Goal: Task Accomplishment & Management: Manage account settings

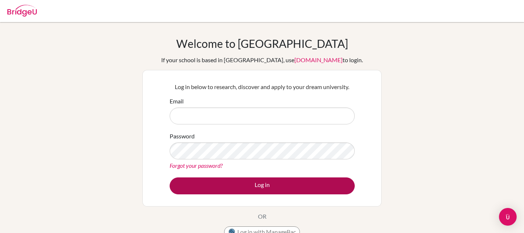
type input "t.hoosain@mkis.edu.my"
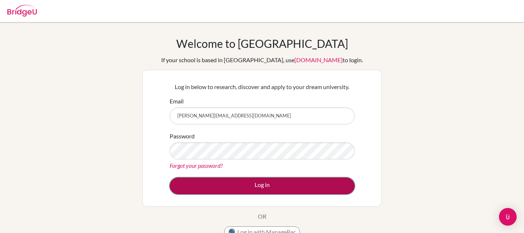
click at [264, 183] on button "Log in" at bounding box center [262, 185] width 185 height 17
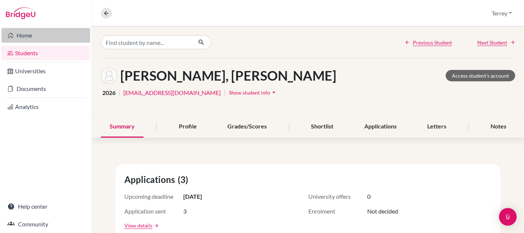
click at [27, 36] on link "Home" at bounding box center [45, 35] width 89 height 15
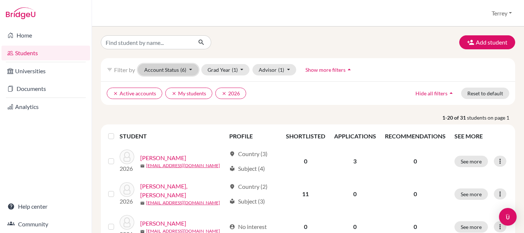
click at [194, 71] on button "Account Status (6)" at bounding box center [168, 69] width 60 height 11
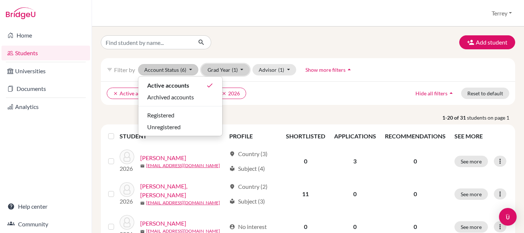
click at [248, 68] on button "Grad Year (1)" at bounding box center [225, 69] width 49 height 11
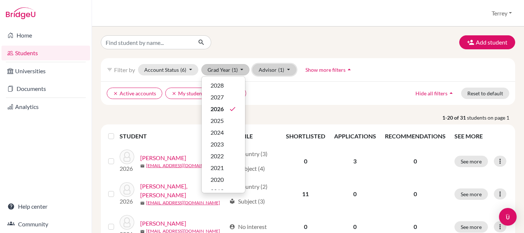
click at [287, 71] on button "Advisor (1)" at bounding box center [275, 69] width 44 height 11
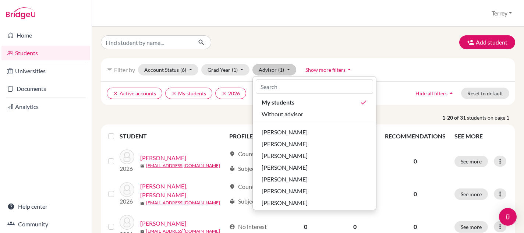
click at [225, 115] on p "1-20 of 31 students on page 1" at bounding box center [308, 118] width 426 height 8
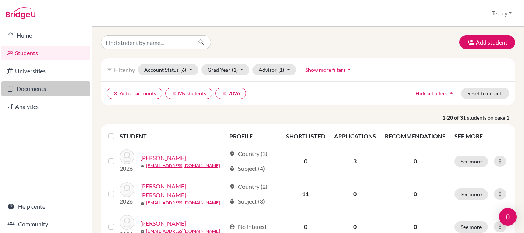
click at [28, 89] on link "Documents" at bounding box center [45, 88] width 89 height 15
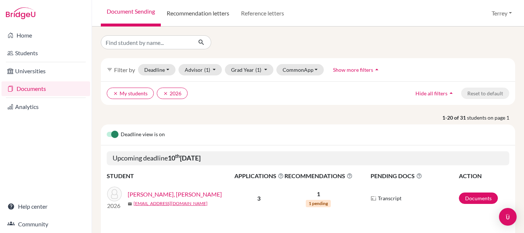
click at [195, 13] on link "Recommendation letters" at bounding box center [198, 13] width 74 height 27
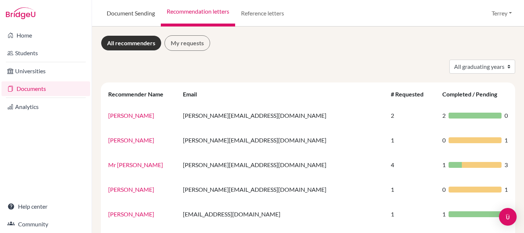
click at [136, 14] on link "Document Sending" at bounding box center [131, 13] width 60 height 27
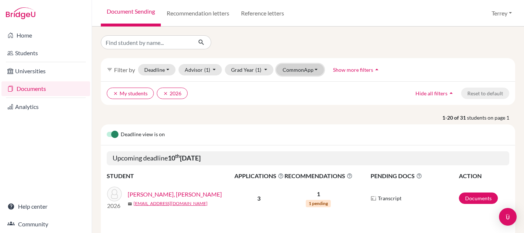
click at [306, 73] on button "CommonApp" at bounding box center [301, 69] width 48 height 11
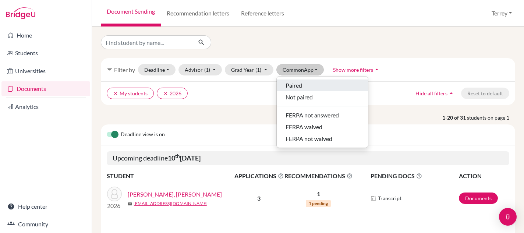
click at [305, 83] on div "Paired" at bounding box center [323, 85] width 74 height 9
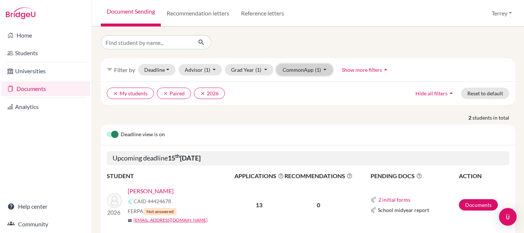
click at [312, 72] on button "CommonApp (1)" at bounding box center [305, 69] width 57 height 11
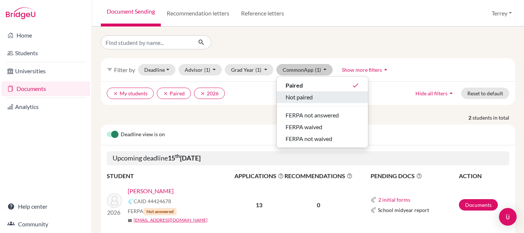
click at [309, 96] on span "Not paired" at bounding box center [299, 97] width 27 height 9
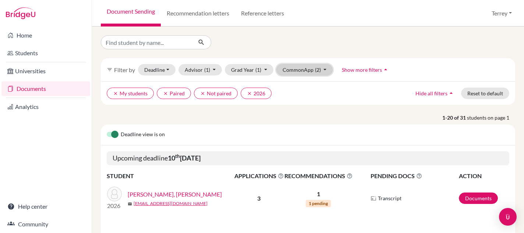
click at [326, 71] on button "CommonApp (2)" at bounding box center [305, 69] width 57 height 11
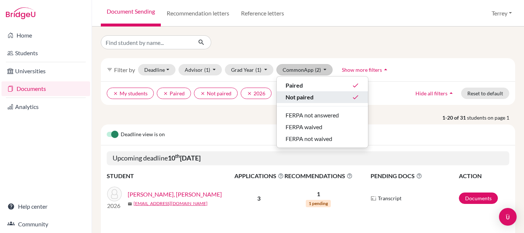
click at [314, 95] on div "Not paired done" at bounding box center [323, 97] width 74 height 9
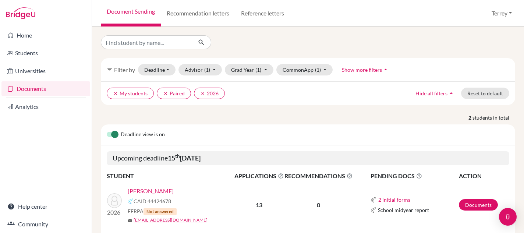
click at [352, 70] on span "Show more filters" at bounding box center [362, 70] width 40 height 6
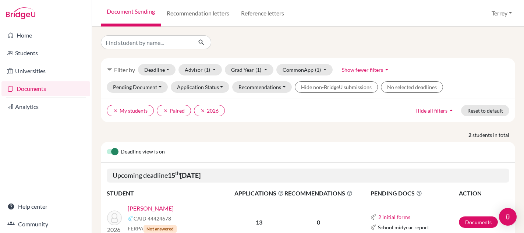
click at [384, 66] on icon "arrow_drop_down" at bounding box center [386, 69] width 7 height 7
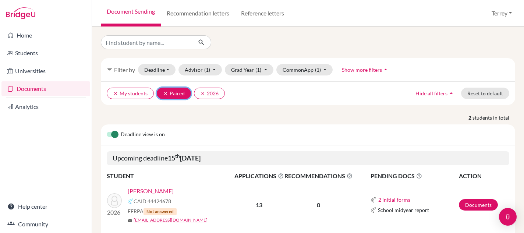
click at [167, 92] on icon "clear" at bounding box center [165, 93] width 5 height 5
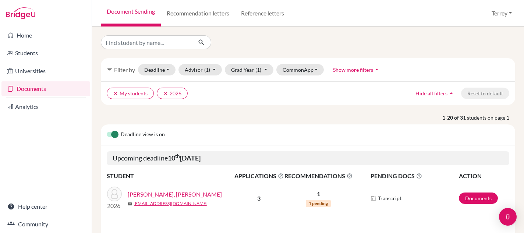
click at [152, 59] on div "filter_list Filter by Deadline - Select a date range Or double click for a sing…" at bounding box center [308, 69] width 415 height 23
click at [152, 67] on button "Deadline - Select a date range Or double click for a single date selection Toda…" at bounding box center [157, 69] width 38 height 11
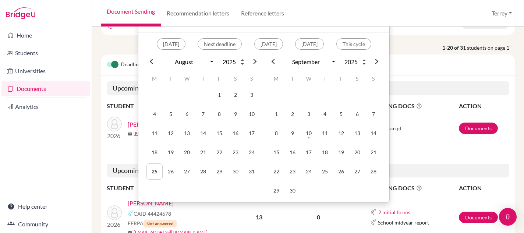
scroll to position [52, 0]
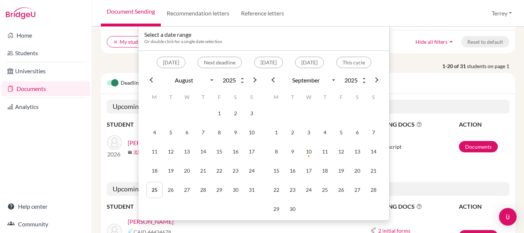
click at [376, 80] on span at bounding box center [375, 79] width 5 height 5
click at [200, 62] on button "Next deadline" at bounding box center [220, 62] width 44 height 11
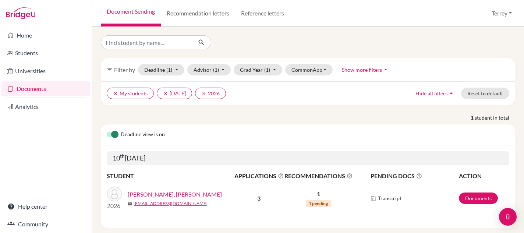
scroll to position [12, 0]
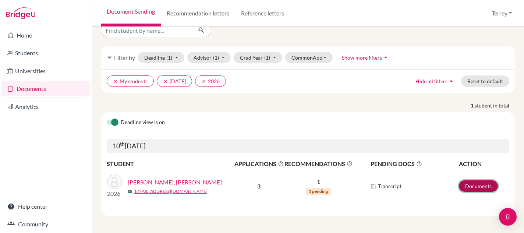
click at [471, 184] on link "Documents" at bounding box center [478, 185] width 39 height 11
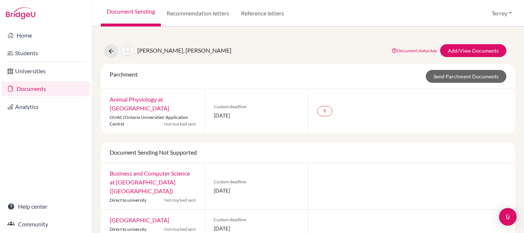
scroll to position [14, 0]
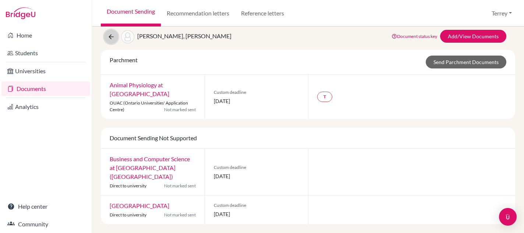
click at [110, 42] on button at bounding box center [111, 37] width 14 height 14
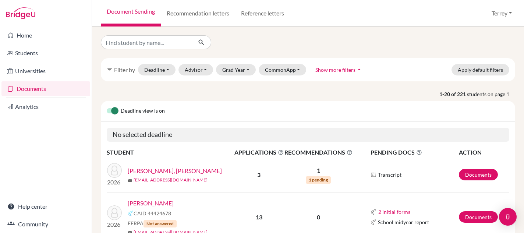
click at [138, 110] on span "Deadline view is on" at bounding box center [143, 111] width 44 height 9
click at [107, 107] on label at bounding box center [107, 107] width 0 height 0
click at [113, 110] on input "checkbox" at bounding box center [110, 110] width 6 height 7
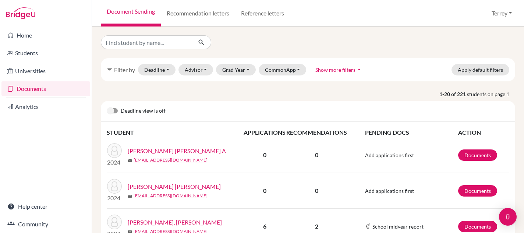
click at [113, 114] on div at bounding box center [112, 111] width 11 height 9
click at [107, 107] on label at bounding box center [107, 107] width 0 height 0
click at [112, 110] on input "checkbox" at bounding box center [110, 110] width 6 height 7
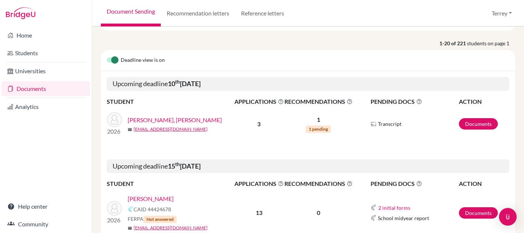
scroll to position [161, 0]
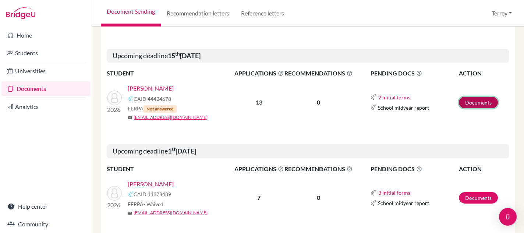
click at [475, 99] on link "Documents" at bounding box center [478, 102] width 39 height 11
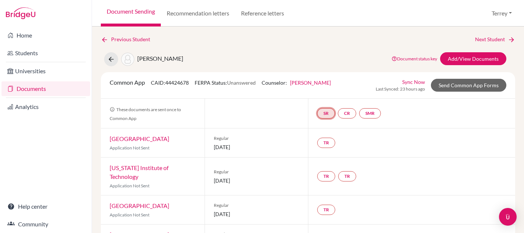
click at [359, 114] on link "SR" at bounding box center [370, 113] width 22 height 10
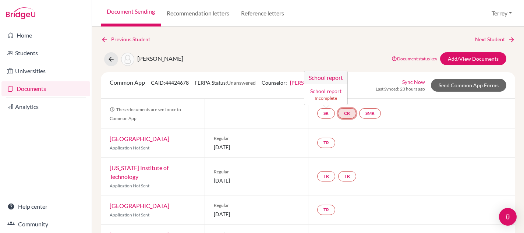
click at [348, 115] on link "CR" at bounding box center [347, 113] width 18 height 10
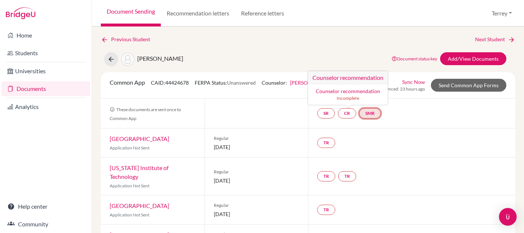
click at [375, 113] on link "SMR" at bounding box center [370, 113] width 22 height 10
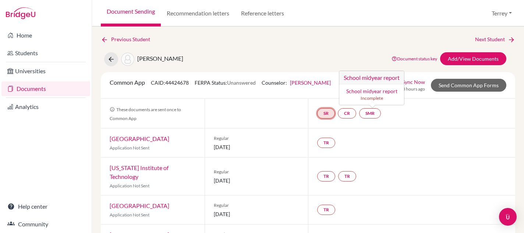
click at [325, 113] on link "SR" at bounding box center [326, 113] width 18 height 10
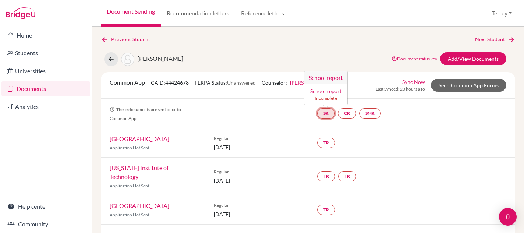
click at [325, 113] on link "SR School report School report Incomplete" at bounding box center [326, 113] width 18 height 10
click at [322, 91] on link "School report" at bounding box center [325, 91] width 31 height 6
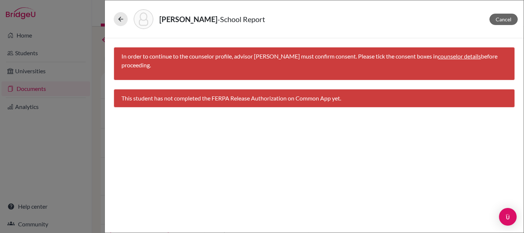
click at [459, 58] on link "counselor details" at bounding box center [459, 56] width 43 height 7
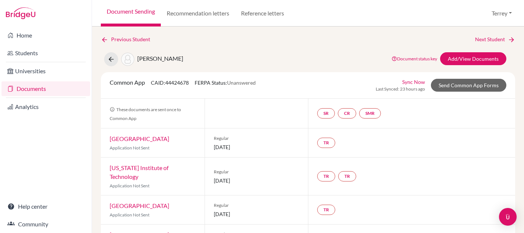
select select "459884"
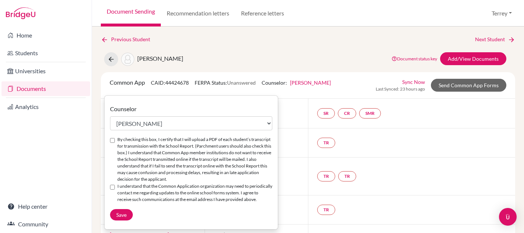
click at [112, 140] on input "By checking this box, I certify that I will upload a PDF of each student’s tran…" at bounding box center [112, 140] width 5 height 5
checkbox input "true"
click at [112, 188] on input "I understand that the Common Application organization may need to periodically …" at bounding box center [112, 187] width 5 height 5
checkbox input "true"
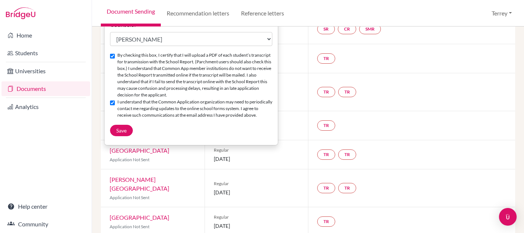
scroll to position [119, 0]
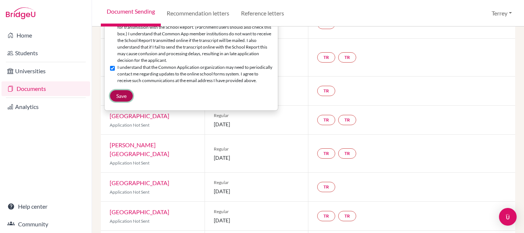
click at [122, 99] on span "Save" at bounding box center [121, 96] width 10 height 6
click at [173, 102] on div "Counselor Select counselor Tamara Afanasyeva Jonathan Budworth Elizabeth Daley …" at bounding box center [191, 44] width 173 height 116
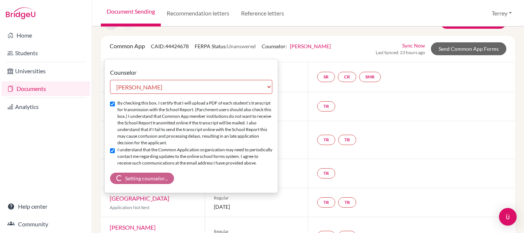
scroll to position [0, 0]
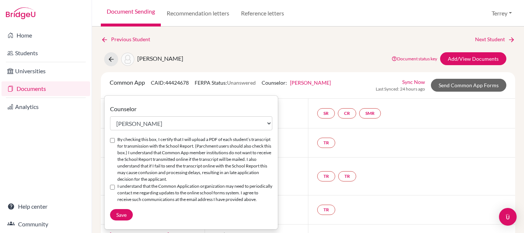
select select "459884"
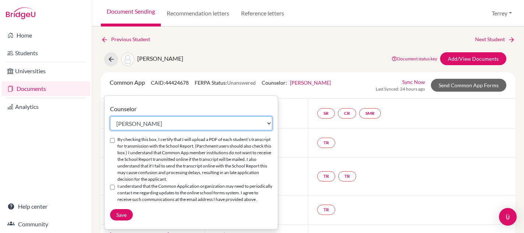
click at [269, 121] on select "Select counselor [PERSON_NAME] [PERSON_NAME] [PERSON_NAME] [PERSON_NAME] [PERSO…" at bounding box center [191, 123] width 162 height 14
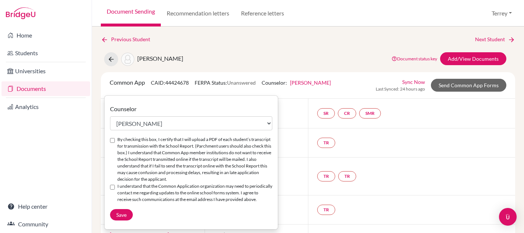
click at [112, 140] on input "By checking this box, I certify that I will upload a PDF of each student’s tran…" at bounding box center [112, 140] width 5 height 5
checkbox input "true"
click at [110, 187] on input "I understand that the Common Application organization may need to periodically …" at bounding box center [112, 187] width 5 height 5
checkbox input "true"
click at [121, 218] on span "Save" at bounding box center [121, 215] width 10 height 6
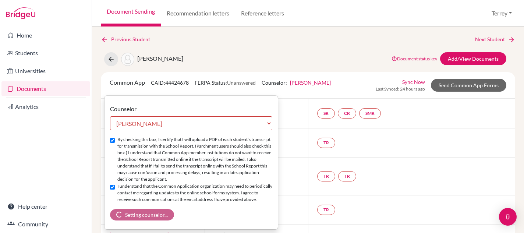
click at [248, 66] on div "Chua, Nick Sen Document status key TR Requirement. Document not uploaded yet. T…" at bounding box center [308, 59] width 426 height 14
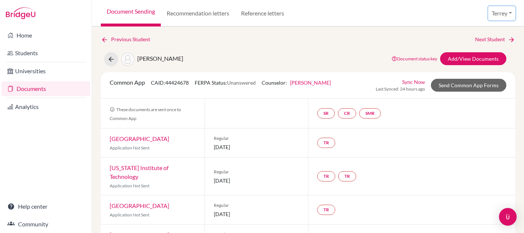
click at [499, 17] on button "Terrey" at bounding box center [502, 13] width 27 height 14
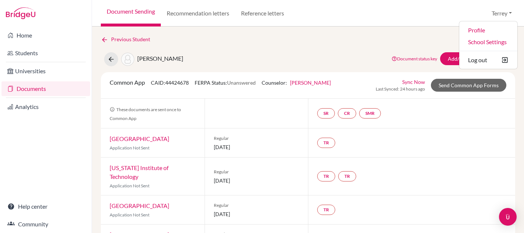
click at [352, 55] on div "Chua, Nick Sen Document status key TR Requirement. Document not uploaded yet. T…" at bounding box center [308, 59] width 426 height 14
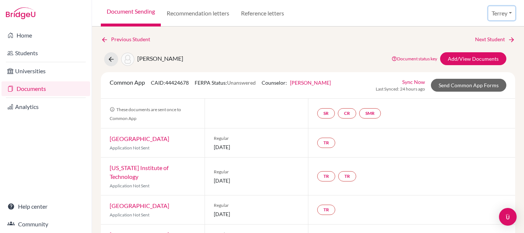
click at [496, 14] on button "Terrey" at bounding box center [502, 13] width 27 height 14
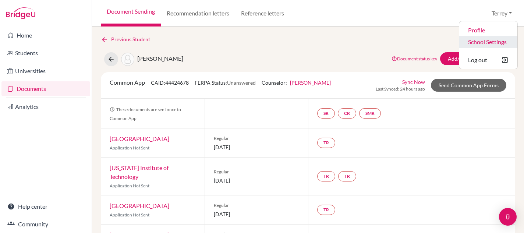
click at [477, 43] on link "School Settings" at bounding box center [489, 42] width 58 height 12
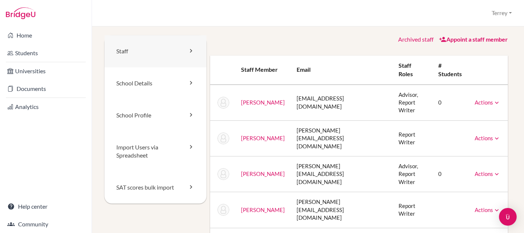
click at [173, 56] on link "Staff" at bounding box center [156, 51] width 102 height 32
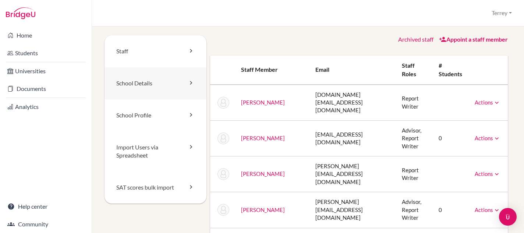
click at [162, 77] on link "School Details" at bounding box center [156, 83] width 102 height 32
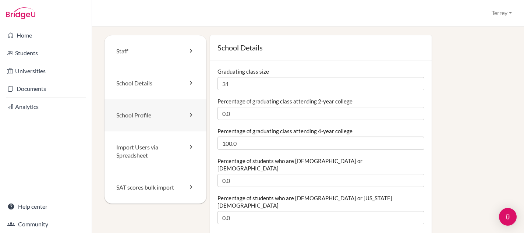
click at [161, 113] on link "School Profile" at bounding box center [156, 115] width 102 height 32
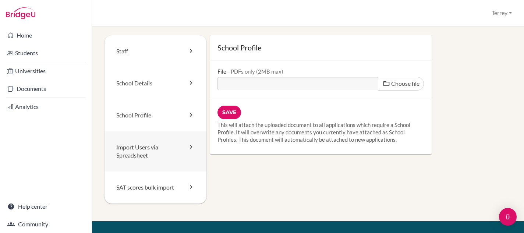
click at [165, 154] on link "Import Users via Spreadsheet" at bounding box center [156, 151] width 102 height 41
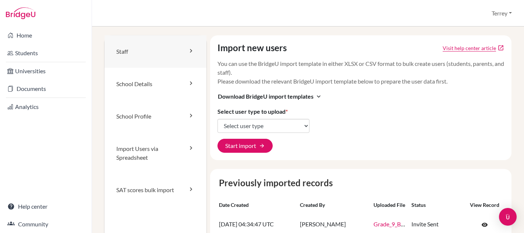
click at [123, 55] on link "Staff" at bounding box center [156, 51] width 102 height 32
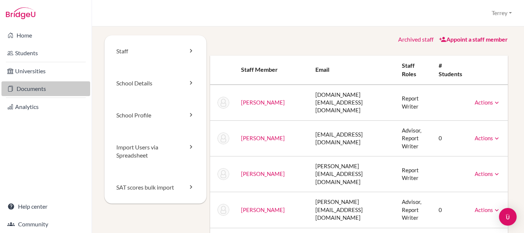
click at [38, 88] on link "Documents" at bounding box center [45, 88] width 89 height 15
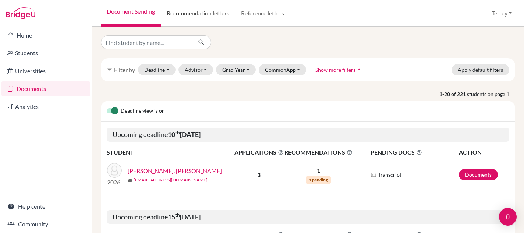
click at [202, 17] on link "Recommendation letters" at bounding box center [198, 13] width 74 height 27
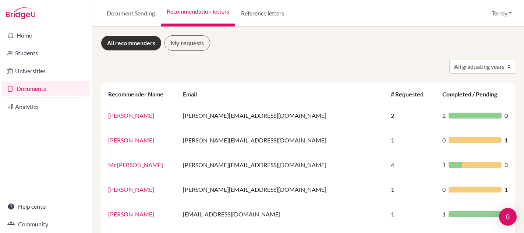
click at [277, 15] on link "Reference letters" at bounding box center [262, 13] width 55 height 27
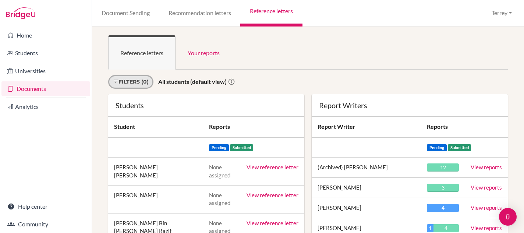
click at [136, 82] on link "Filters (0)" at bounding box center [130, 82] width 45 height 14
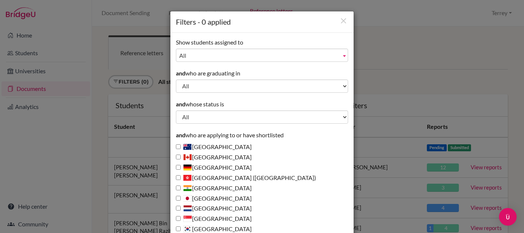
click at [210, 55] on span "All" at bounding box center [258, 55] width 159 height 13
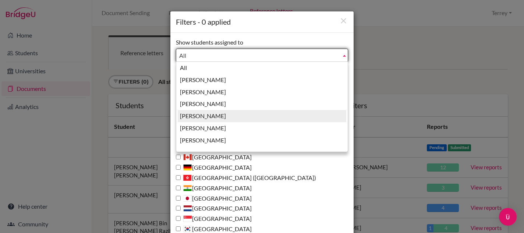
click at [206, 115] on li "[PERSON_NAME]" at bounding box center [262, 116] width 169 height 12
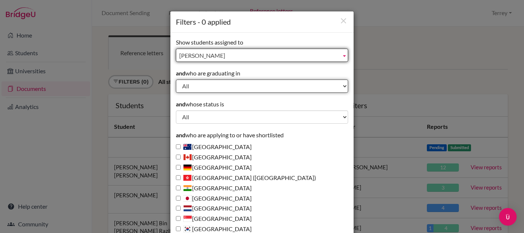
click at [213, 85] on select "All 2028 2027 2026 2025 2024 2023 2022 2021 2020 2019 1999" at bounding box center [262, 86] width 172 height 13
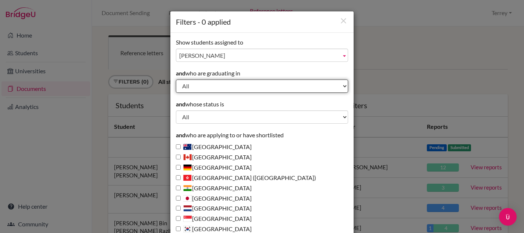
select select "2026"
click at [176, 80] on select "All 2028 2027 2026 2025 2024 2023 2022 2021 2020 2019 1999" at bounding box center [262, 86] width 172 height 13
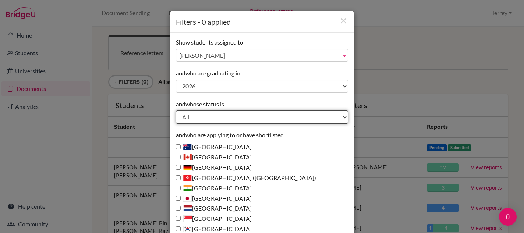
click at [210, 116] on select "All Behind schedule Inactive last week Inactive last month Inactive last 3 mont…" at bounding box center [262, 116] width 172 height 13
click at [176, 110] on select "All Behind schedule Inactive last week Inactive last month Inactive last 3 mont…" at bounding box center [262, 116] width 172 height 13
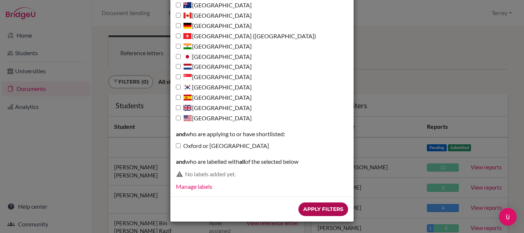
click at [316, 210] on input "Apply Filters" at bounding box center [324, 210] width 50 height 14
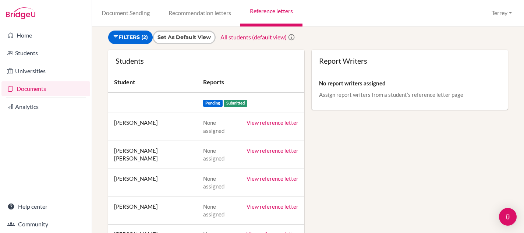
scroll to position [0, 0]
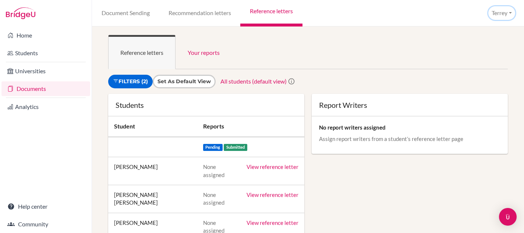
click at [499, 11] on button "Terrey" at bounding box center [502, 13] width 27 height 14
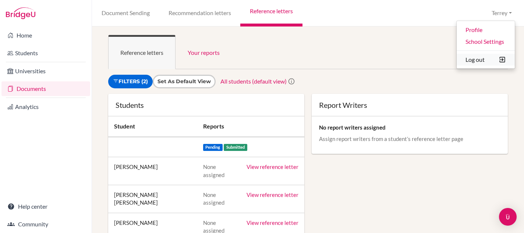
click at [482, 63] on button "Log out" at bounding box center [486, 60] width 58 height 12
